Goal: Navigation & Orientation: Understand site structure

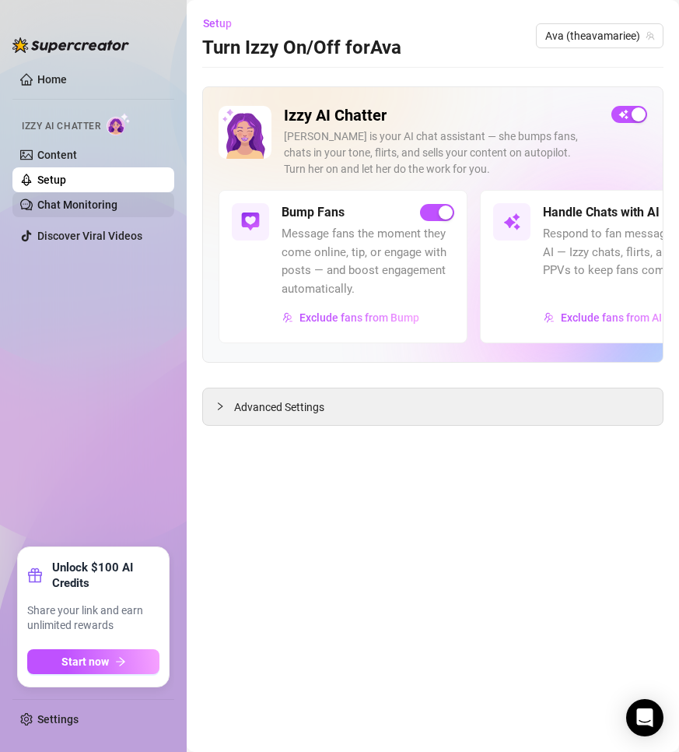
click at [91, 198] on link "Chat Monitoring" at bounding box center [77, 204] width 80 height 12
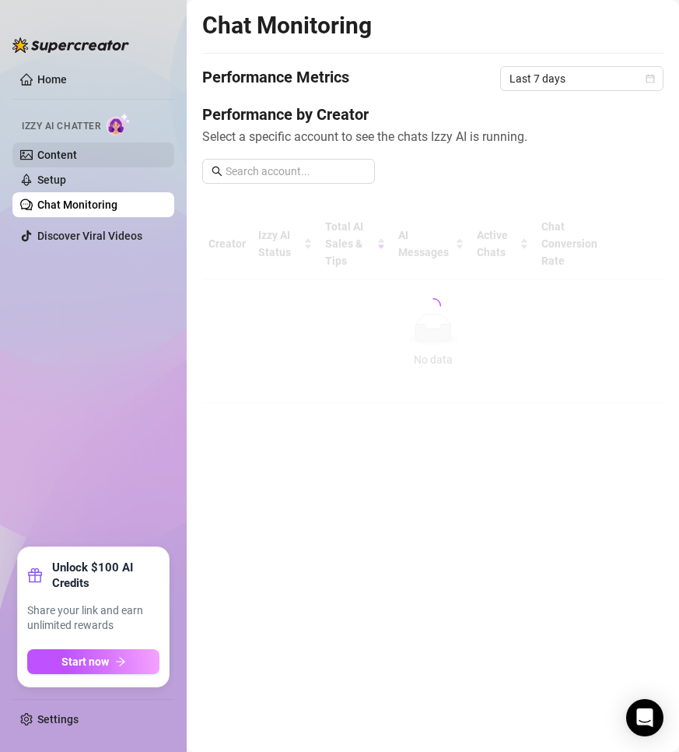
click at [76, 155] on link "Content" at bounding box center [57, 155] width 40 height 12
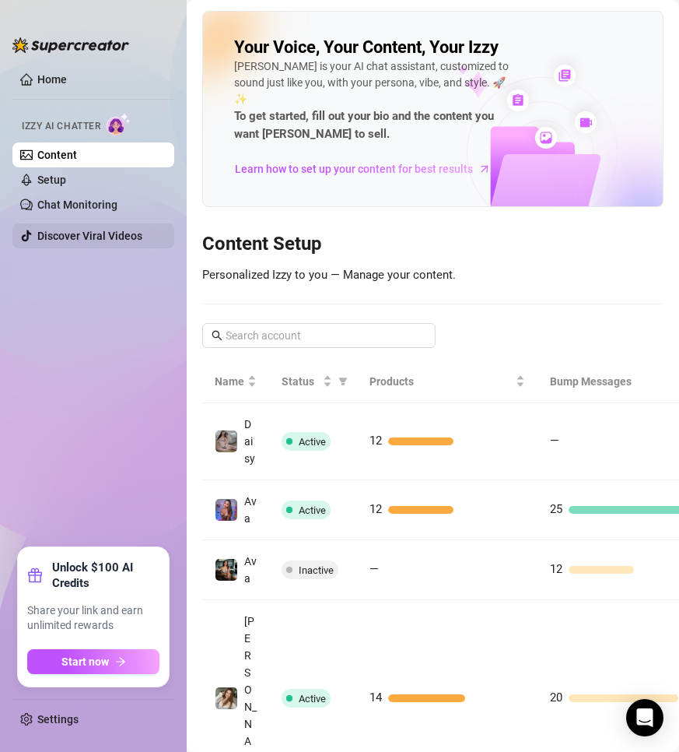
click at [107, 242] on link "Discover Viral Videos" at bounding box center [89, 236] width 105 height 12
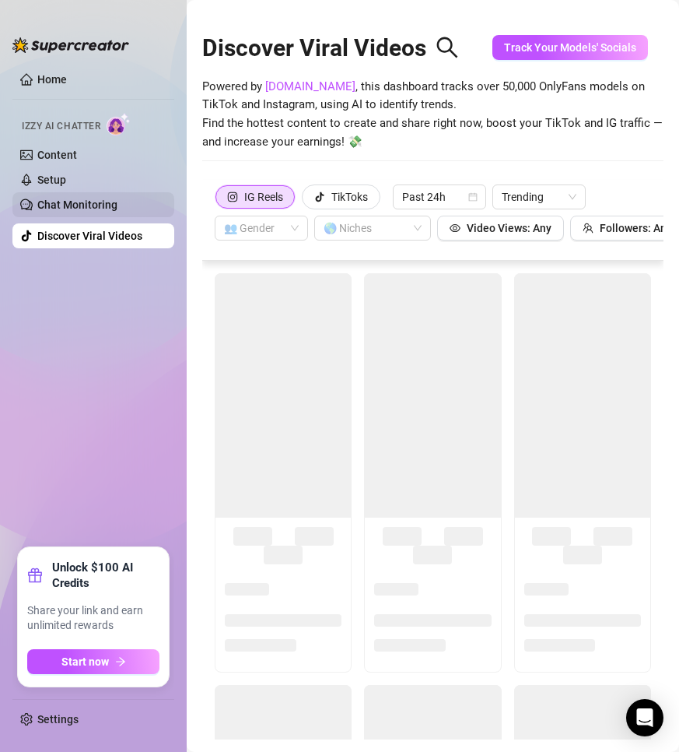
click at [111, 207] on link "Chat Monitoring" at bounding box center [77, 204] width 80 height 12
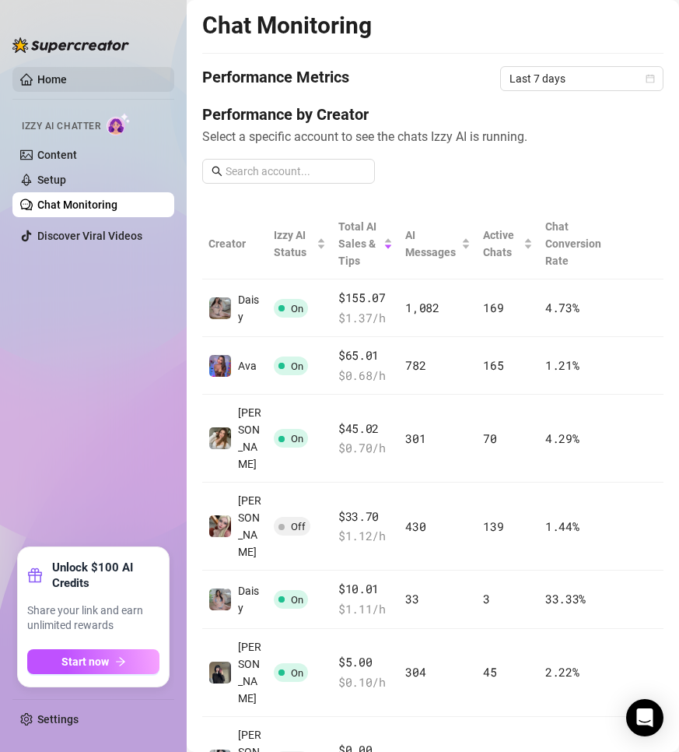
click at [67, 79] on link "Home" at bounding box center [52, 79] width 30 height 12
